Goal: Task Accomplishment & Management: Use online tool/utility

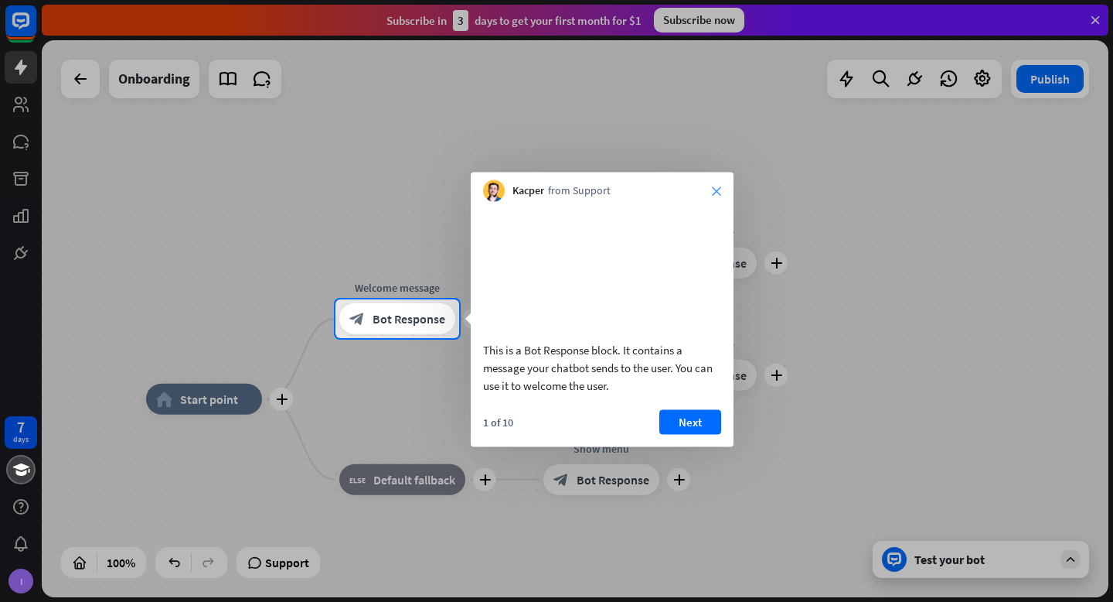
click at [718, 186] on icon "close" at bounding box center [716, 190] width 9 height 9
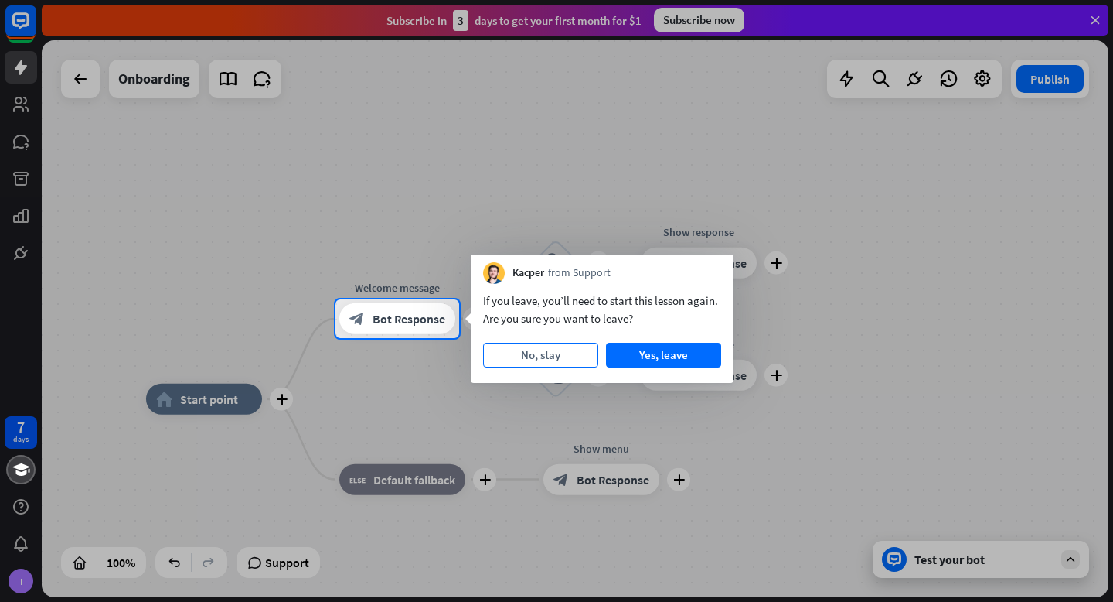
click at [587, 353] on button "No, stay" at bounding box center [540, 355] width 115 height 25
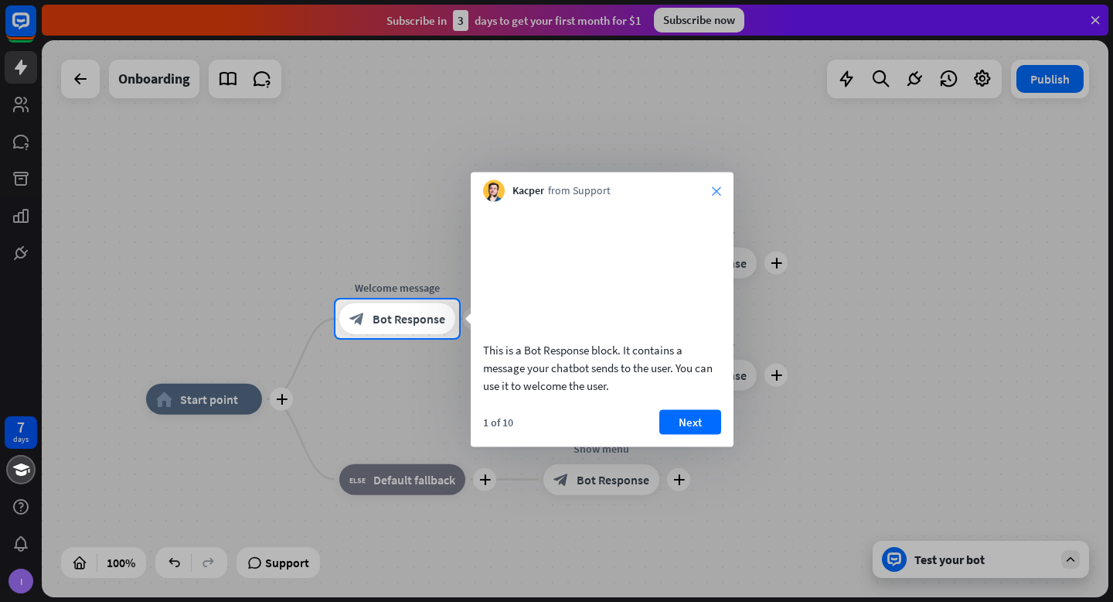
click at [715, 186] on icon "close" at bounding box center [716, 190] width 9 height 9
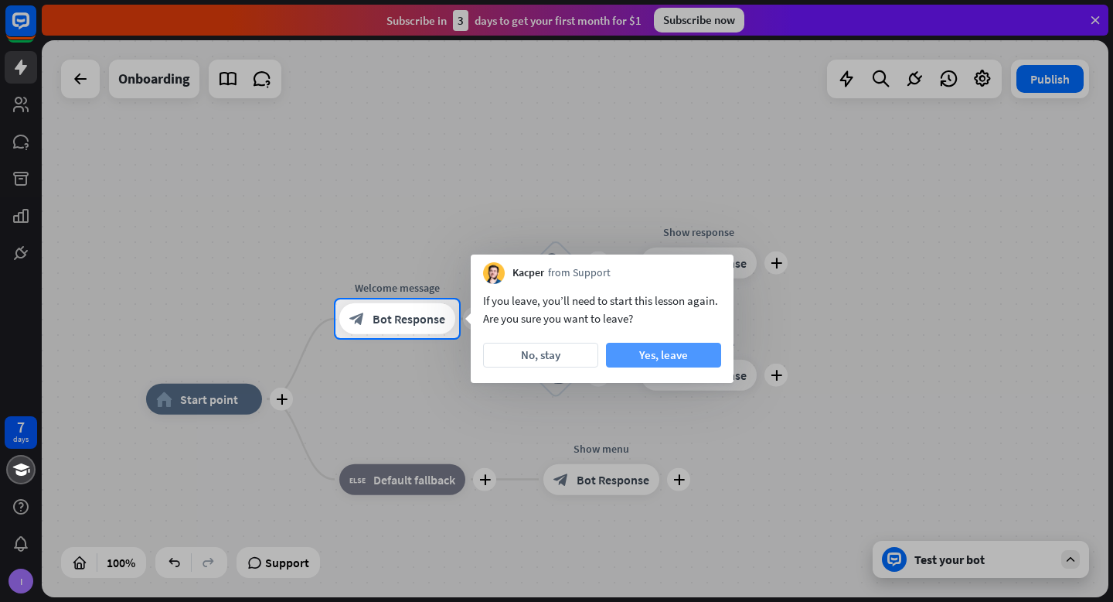
click at [670, 359] on button "Yes, leave" at bounding box center [663, 355] width 115 height 25
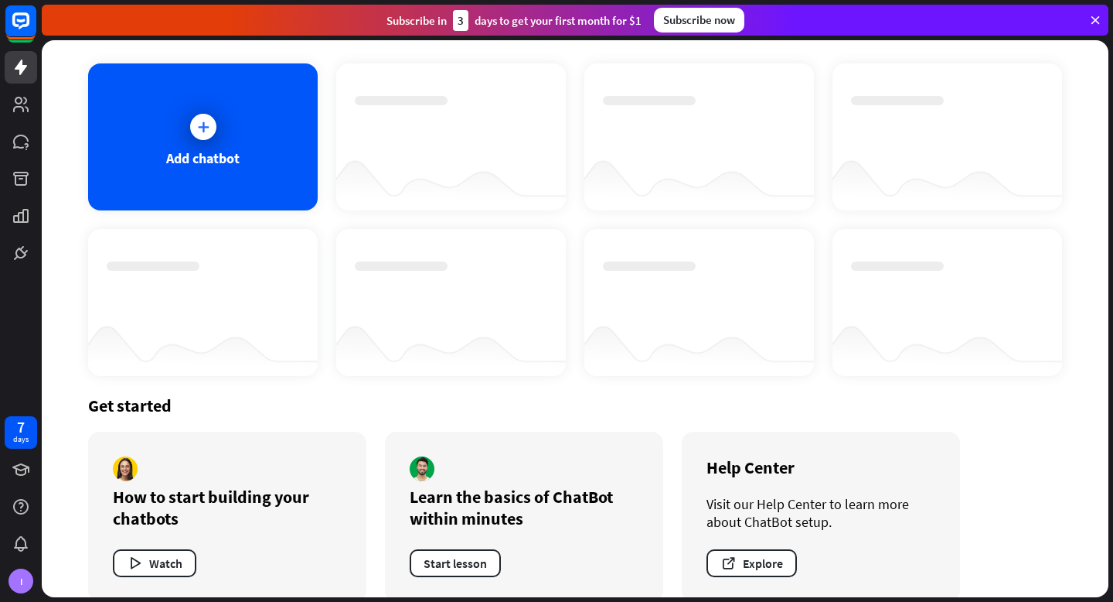
scroll to position [88, 0]
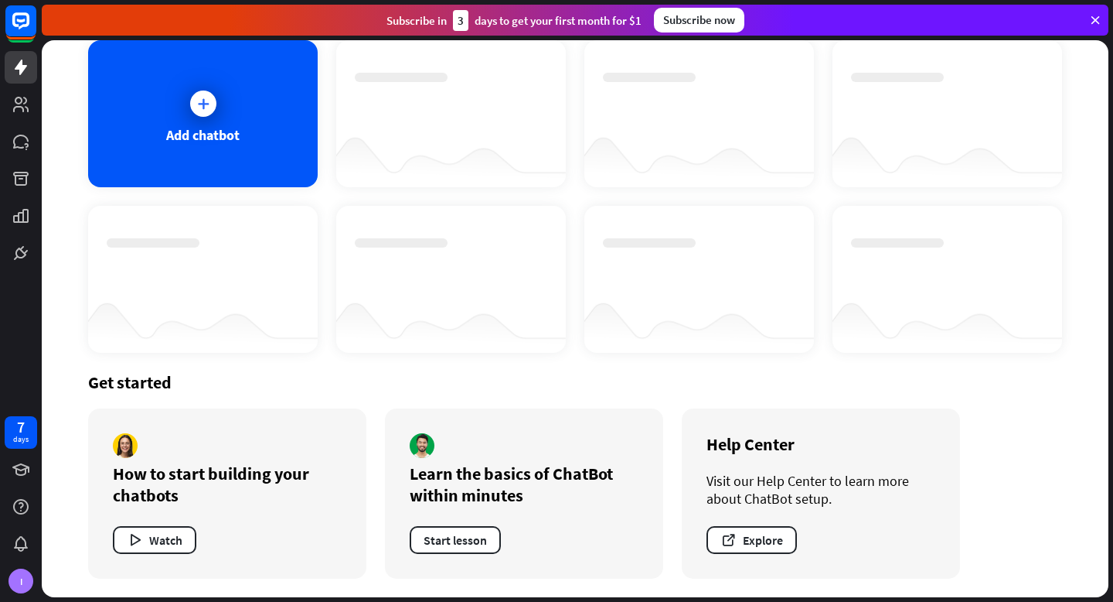
click at [462, 150] on div at bounding box center [451, 157] width 230 height 60
click at [289, 114] on div "Add chatbot" at bounding box center [203, 113] width 230 height 147
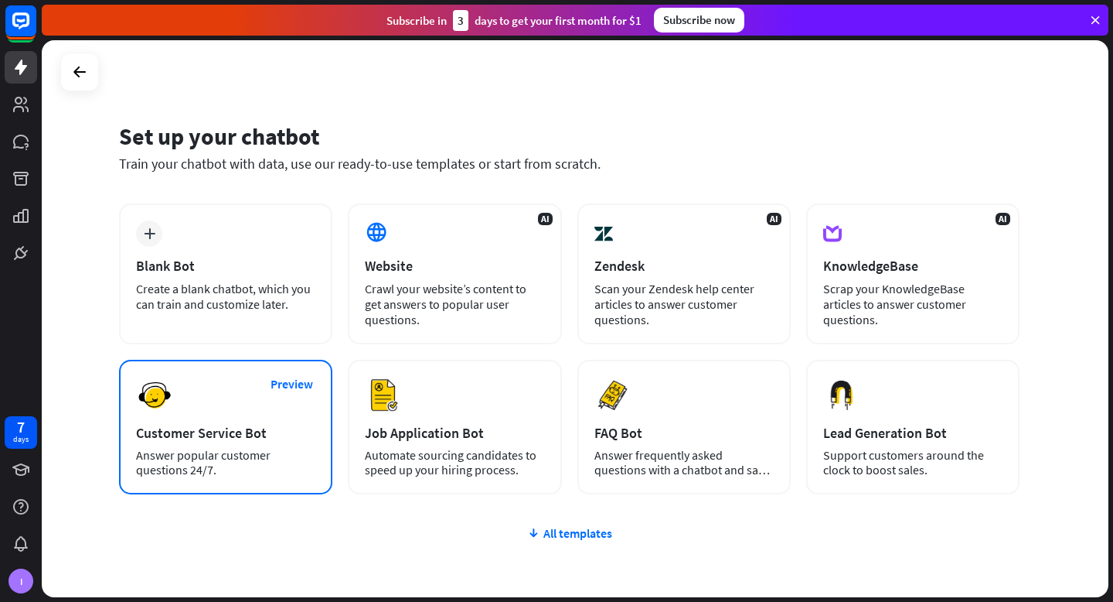
click at [193, 421] on div "Preview Customer Service Bot Answer popular customer questions 24/7." at bounding box center [225, 427] width 213 height 135
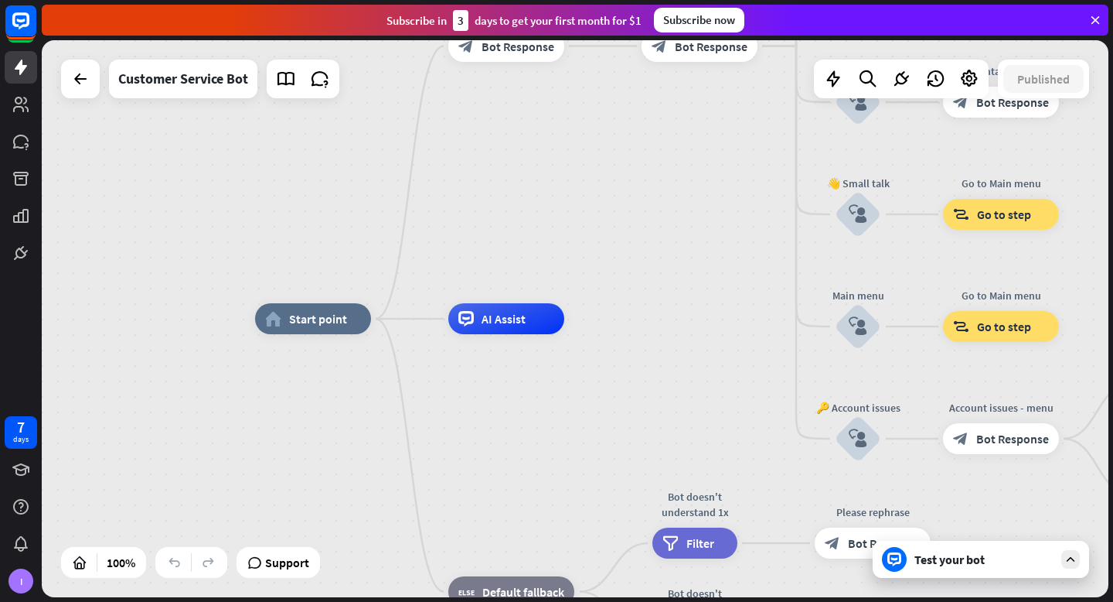
click at [915, 555] on div "Test your bot" at bounding box center [984, 558] width 139 height 15
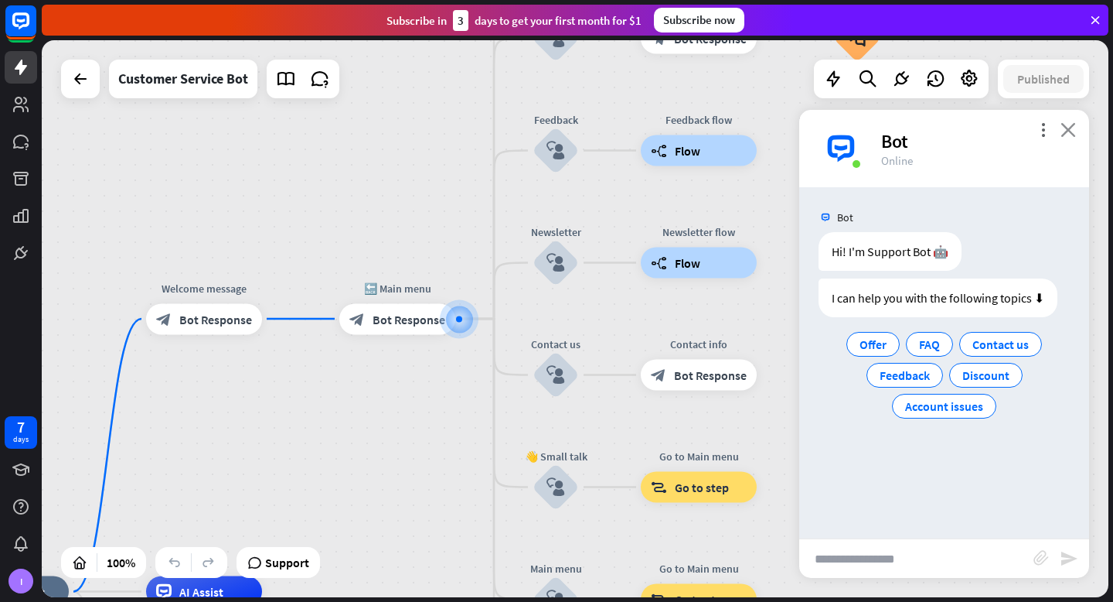
click at [1069, 124] on icon "close" at bounding box center [1068, 129] width 15 height 15
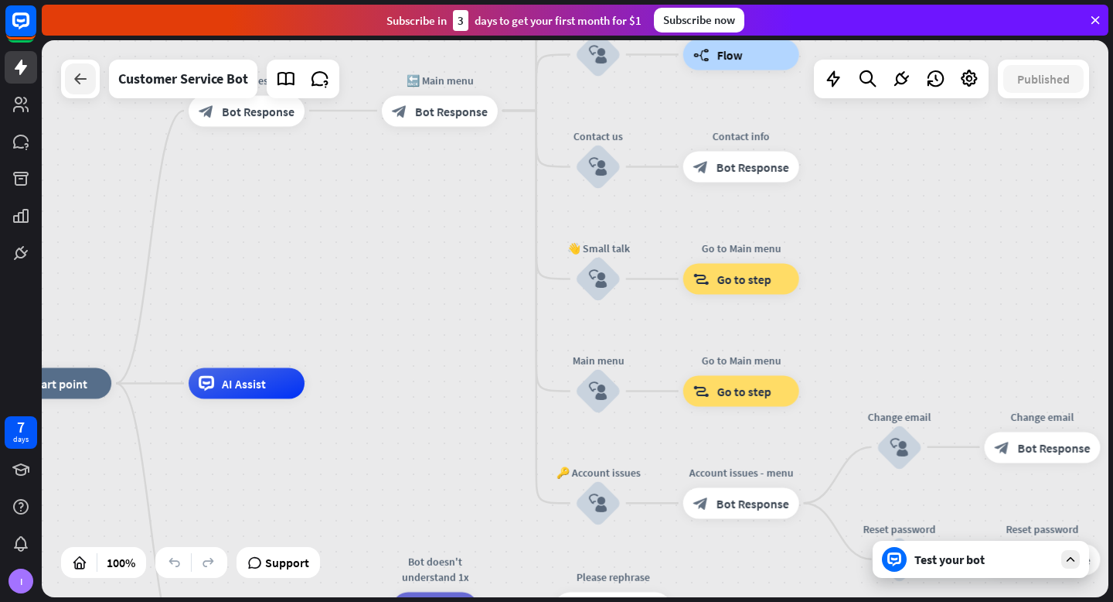
click at [74, 84] on icon at bounding box center [80, 79] width 19 height 19
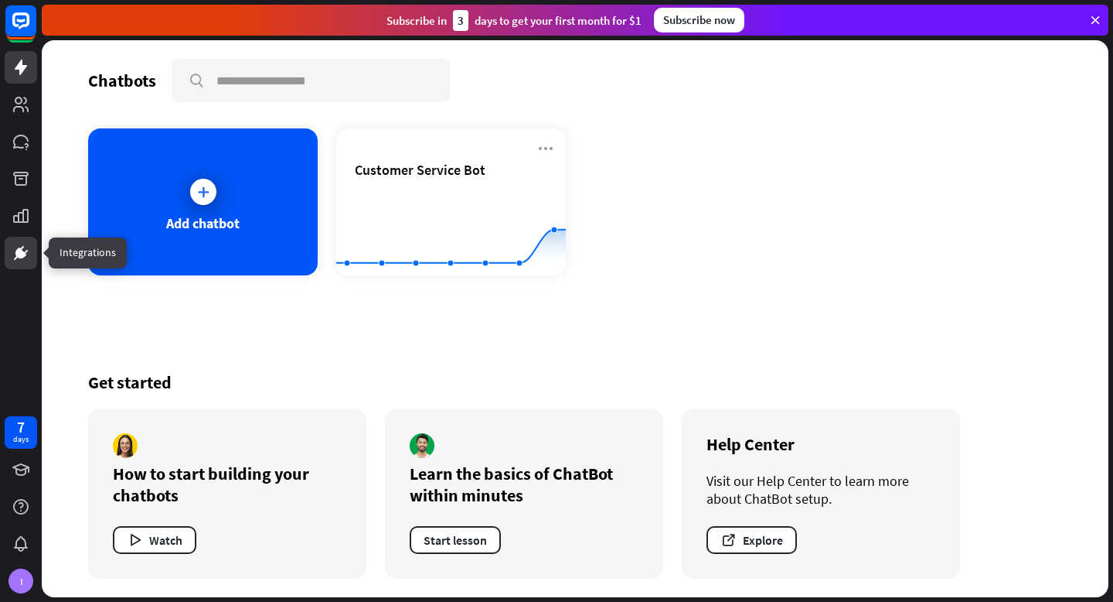
click at [19, 242] on link at bounding box center [21, 253] width 32 height 32
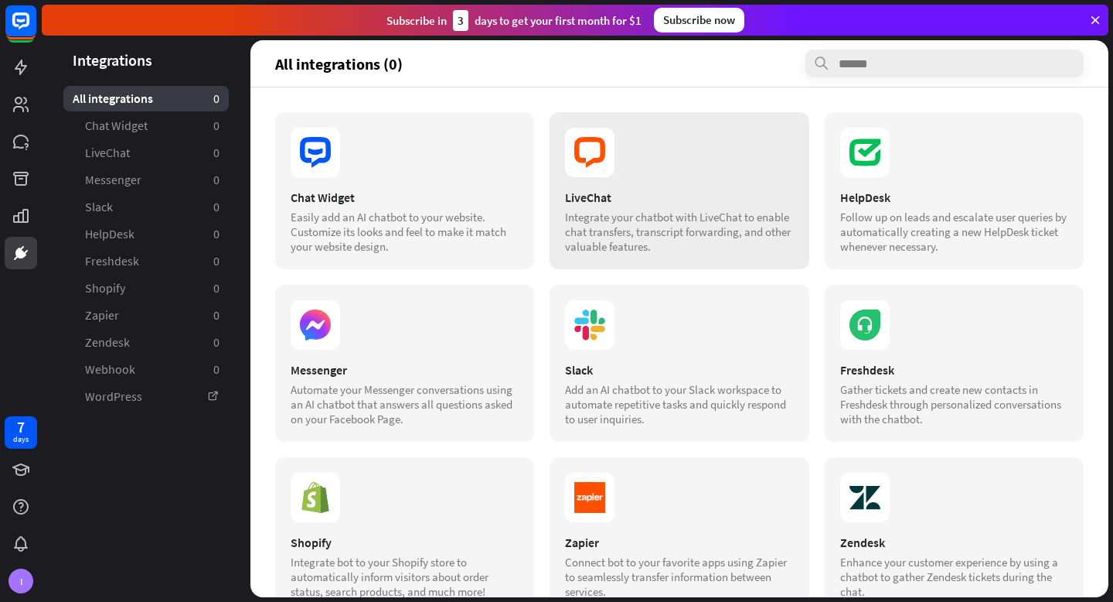
click at [581, 149] on icon at bounding box center [589, 152] width 49 height 49
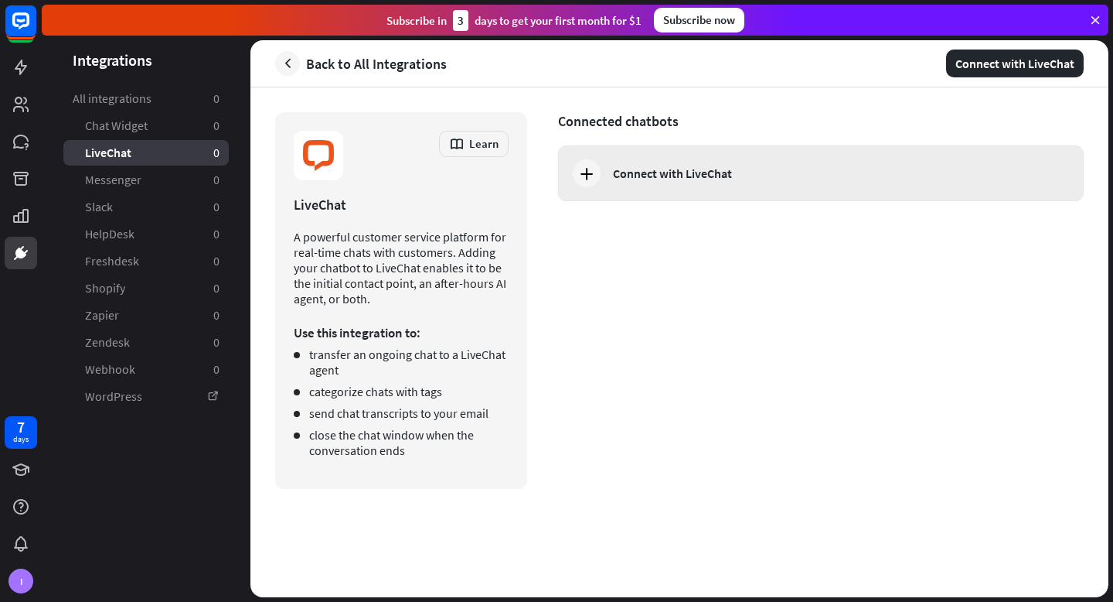
click at [600, 174] on div at bounding box center [587, 173] width 28 height 28
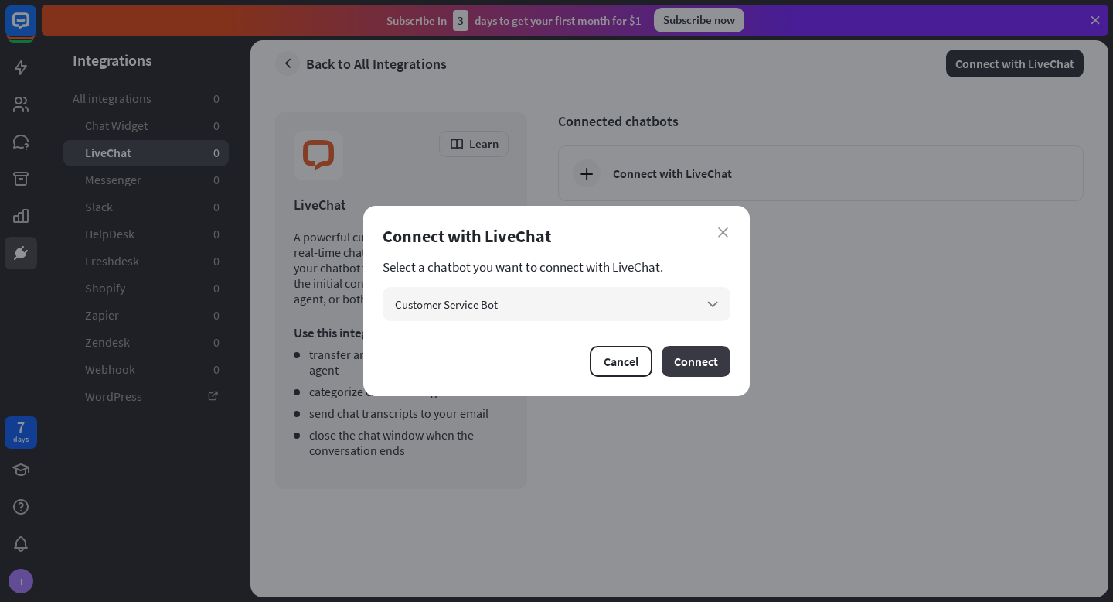
click at [693, 360] on button "Connect" at bounding box center [696, 361] width 69 height 31
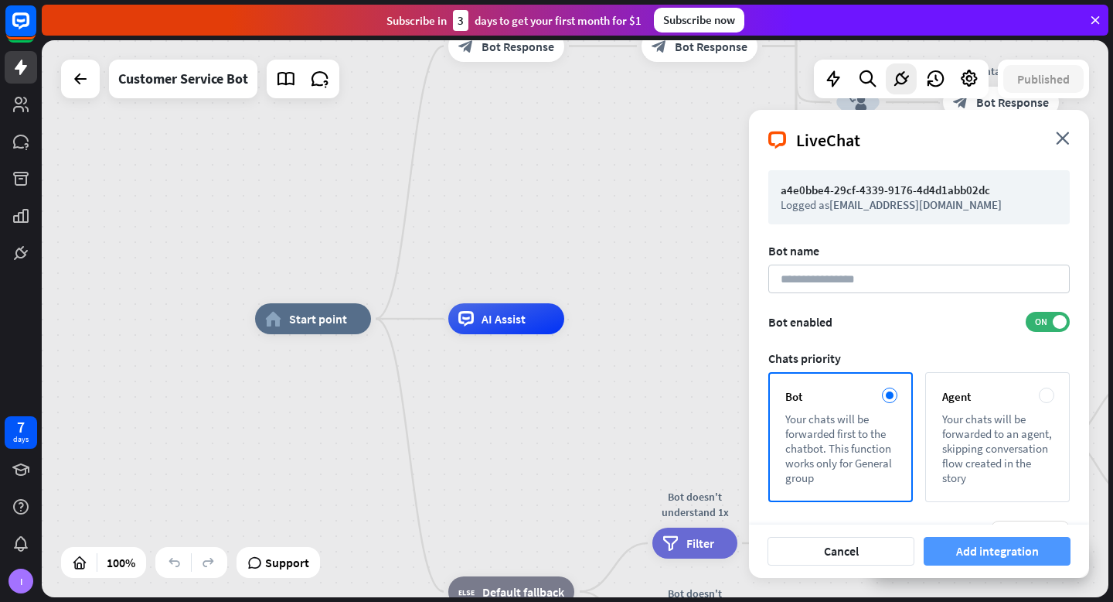
click at [986, 558] on button "Add integration" at bounding box center [997, 551] width 147 height 29
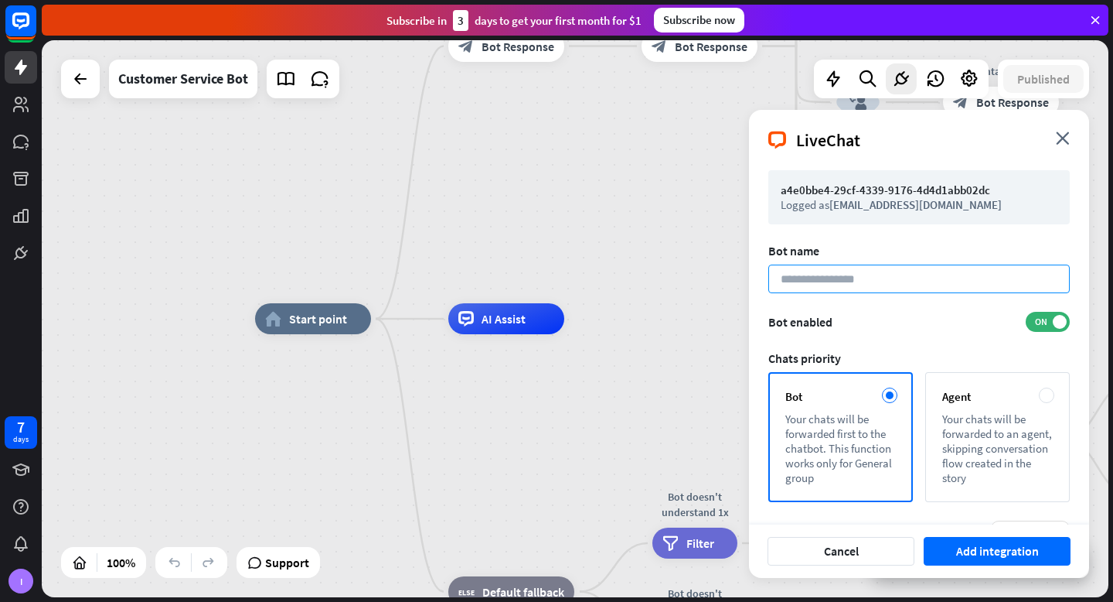
click at [805, 275] on input at bounding box center [920, 278] width 302 height 29
type input "****"
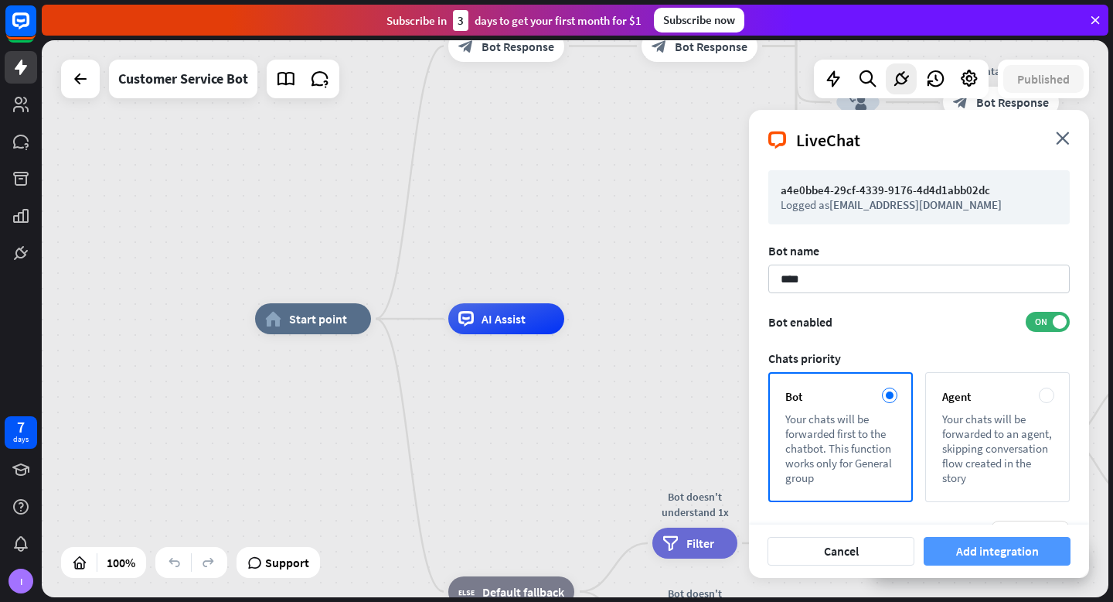
click at [966, 537] on button "Add integration" at bounding box center [997, 551] width 147 height 29
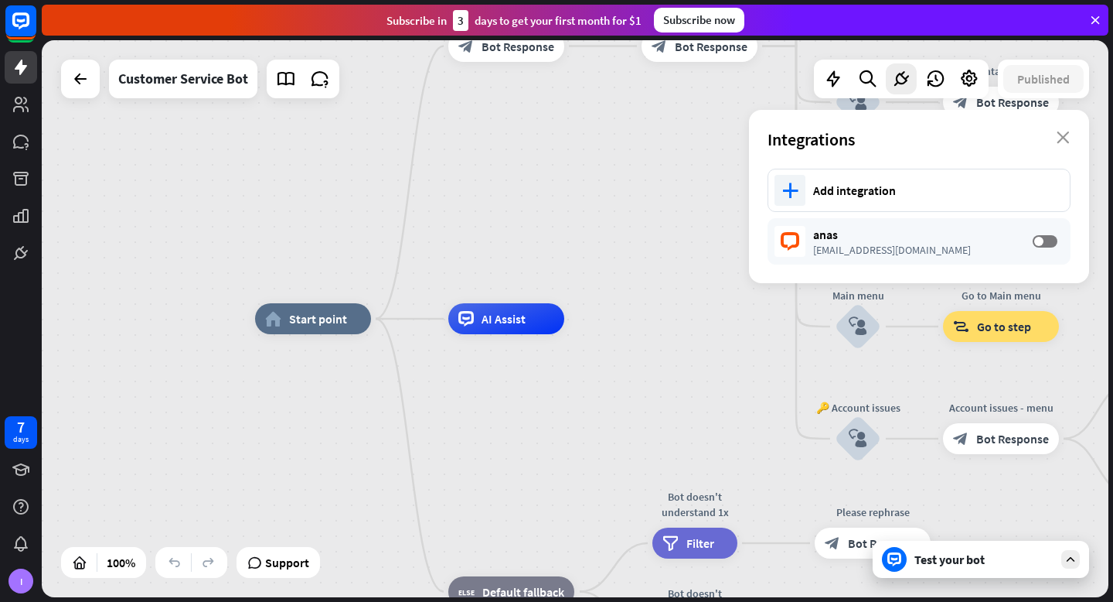
click at [990, 564] on div "Test your bot" at bounding box center [984, 558] width 139 height 15
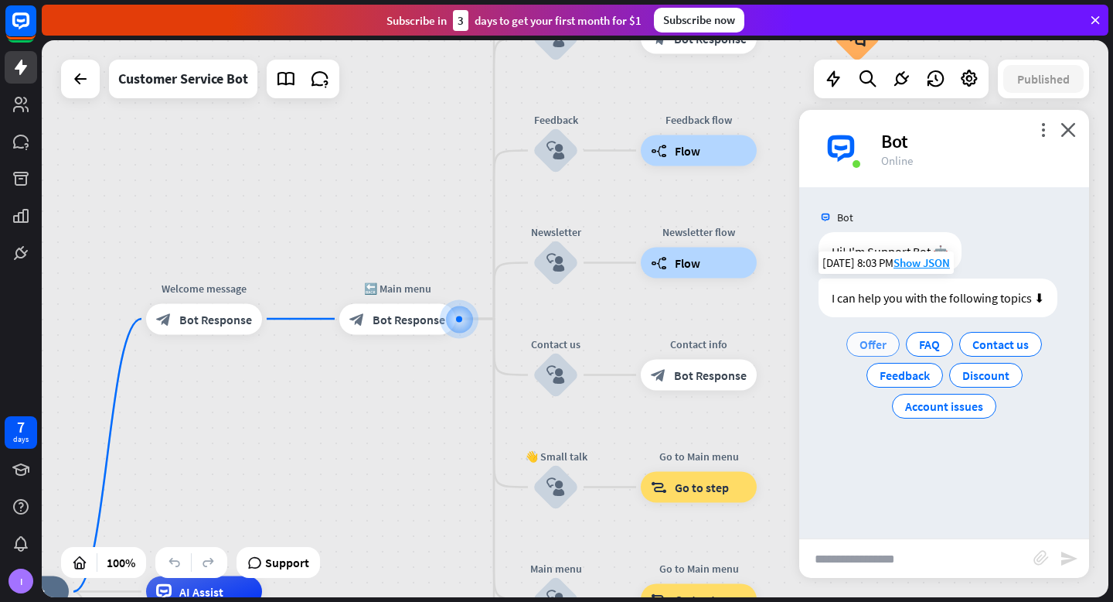
click at [878, 353] on div "Offer" at bounding box center [873, 344] width 53 height 25
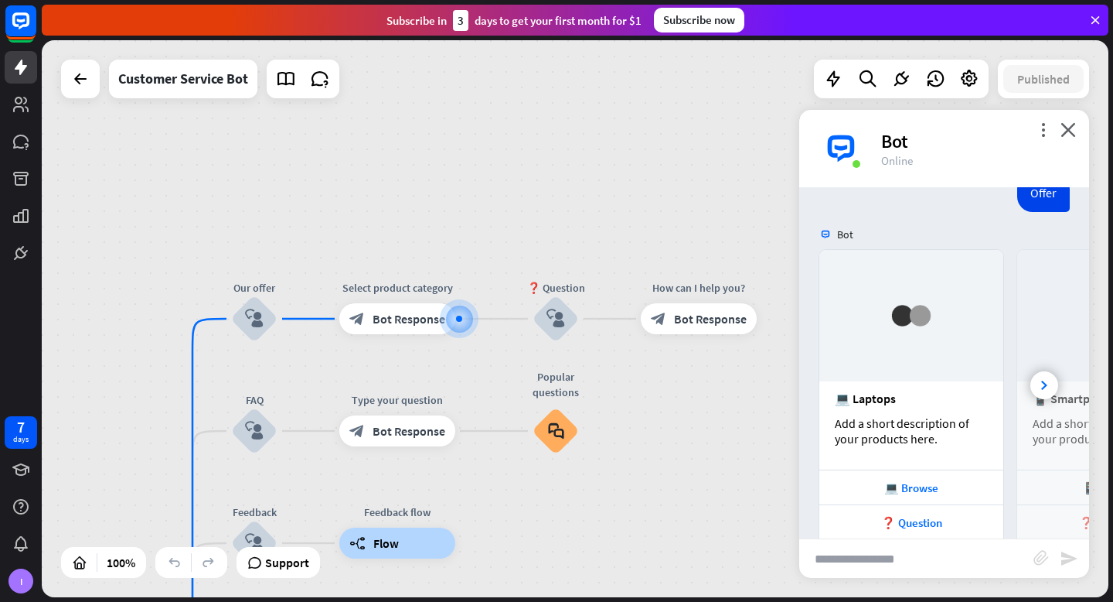
scroll to position [240, 0]
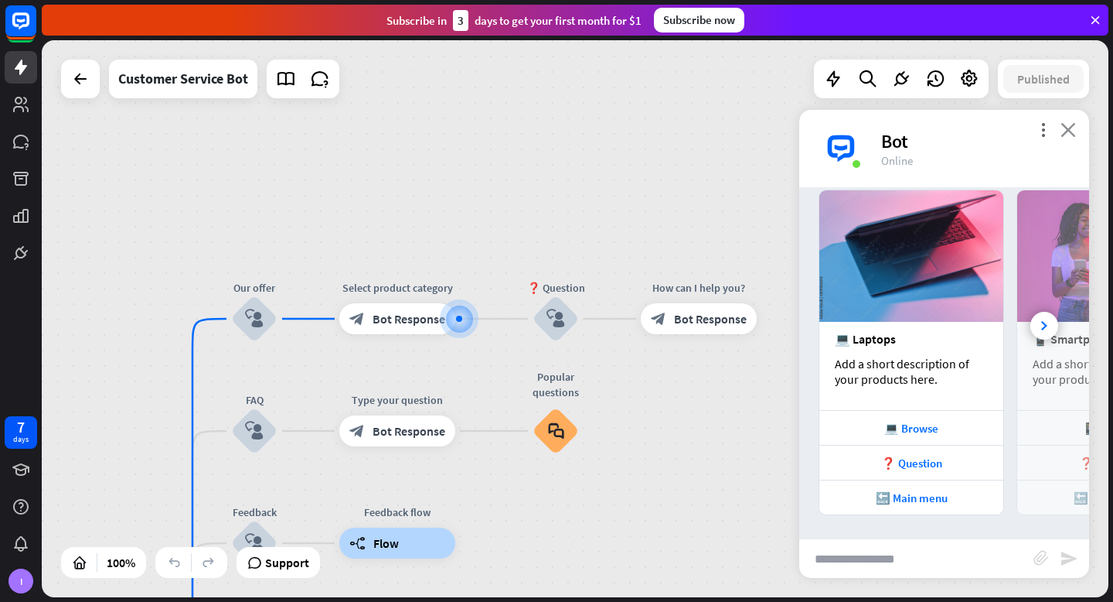
click at [1070, 123] on icon "close" at bounding box center [1068, 129] width 15 height 15
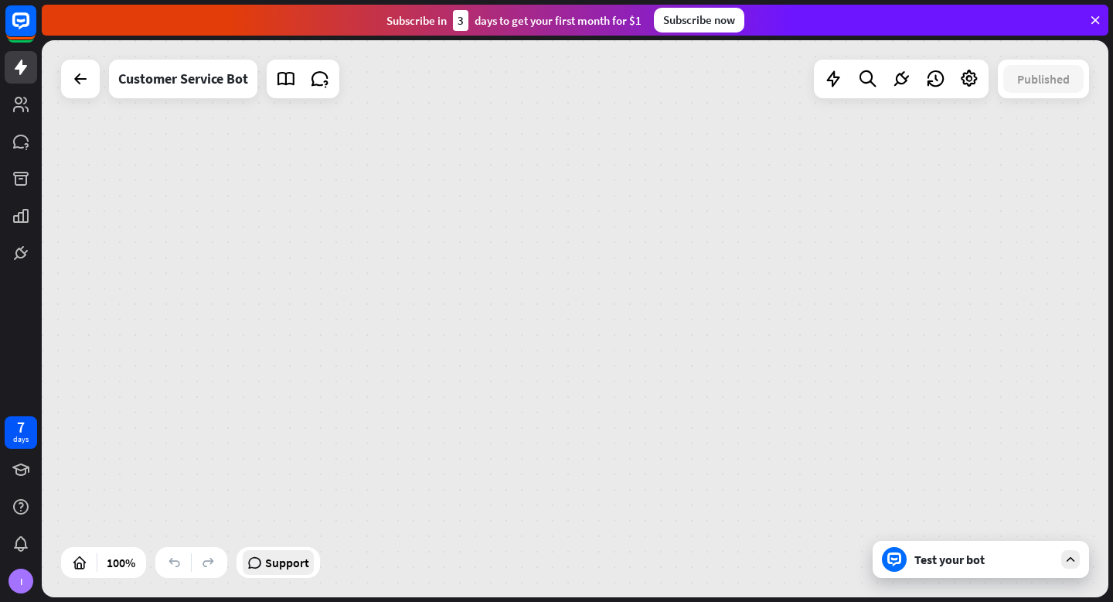
click at [271, 571] on span "Support" at bounding box center [287, 562] width 44 height 25
click at [1096, 21] on icon at bounding box center [1096, 20] width 14 height 14
